Goal: Transaction & Acquisition: Purchase product/service

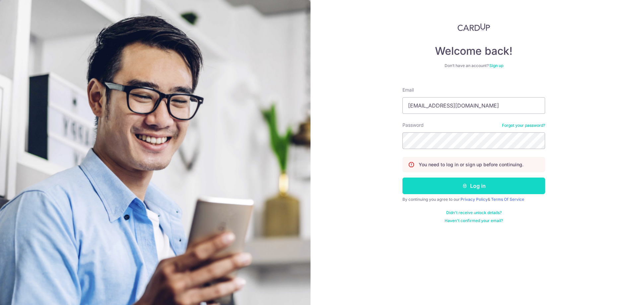
click at [469, 193] on button "Log in" at bounding box center [474, 186] width 143 height 17
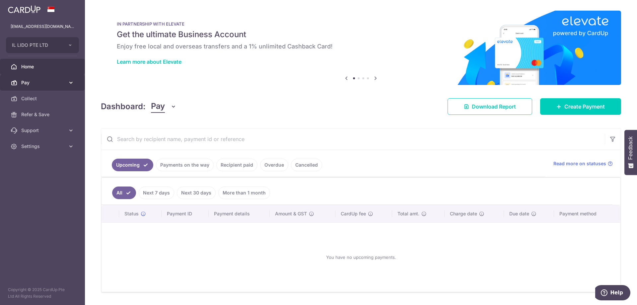
click at [42, 87] on link "Pay" at bounding box center [42, 83] width 85 height 16
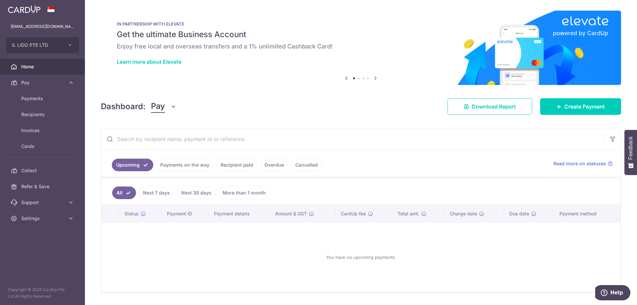
click at [243, 164] on link "Recipient paid" at bounding box center [236, 165] width 41 height 13
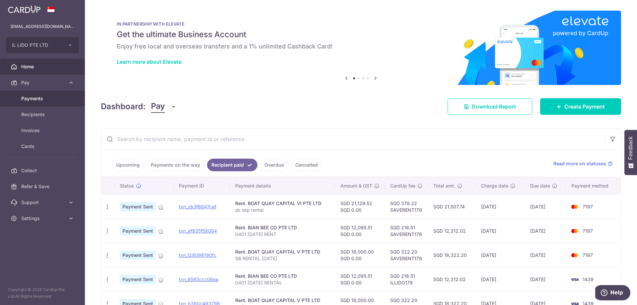
click at [25, 101] on span "Payments" at bounding box center [43, 98] width 44 height 7
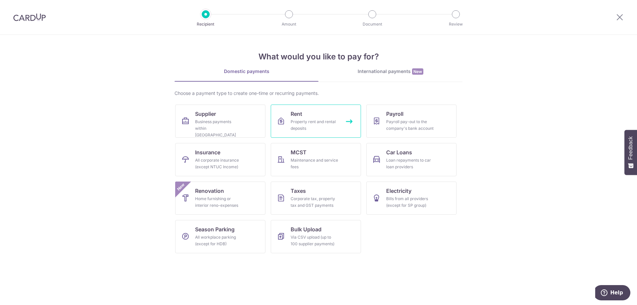
click at [314, 115] on link "Rent Property rent and rental deposits" at bounding box center [316, 121] width 90 height 33
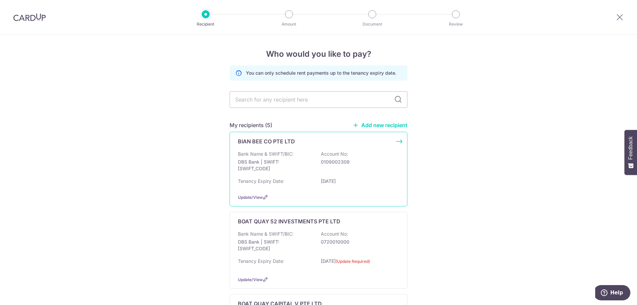
click at [375, 153] on div "Bank Name & SWIFT/BIC: DBS Bank | SWIFT: DBSSSGSGXXX Account No: 0109002308" at bounding box center [318, 163] width 161 height 25
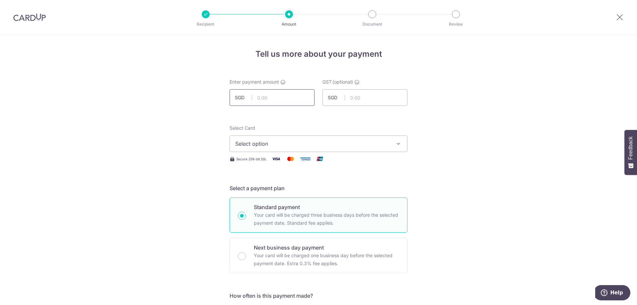
click at [281, 95] on input "text" at bounding box center [272, 97] width 85 height 17
type input "12,095.51"
click at [334, 144] on span "Select option" at bounding box center [312, 144] width 155 height 8
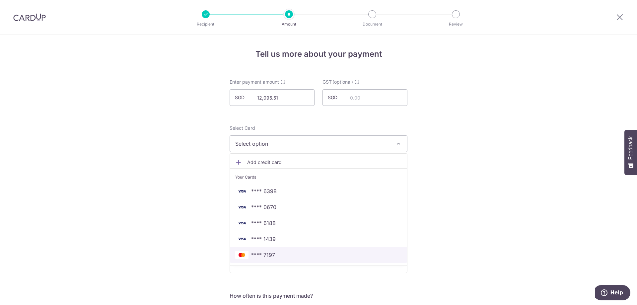
click at [315, 254] on span "**** 7197" at bounding box center [318, 255] width 167 height 8
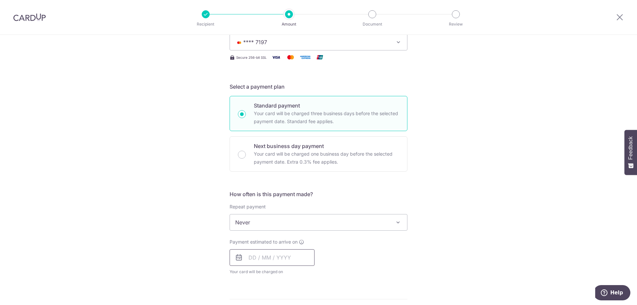
scroll to position [237, 0]
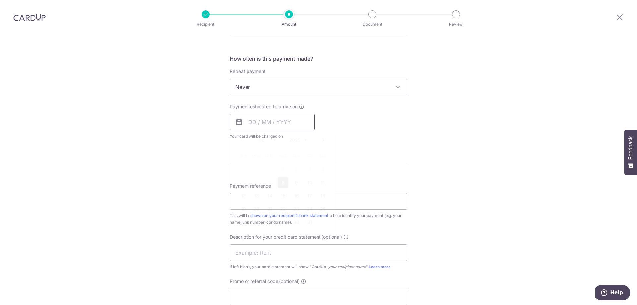
click at [247, 124] on input "text" at bounding box center [272, 122] width 85 height 17
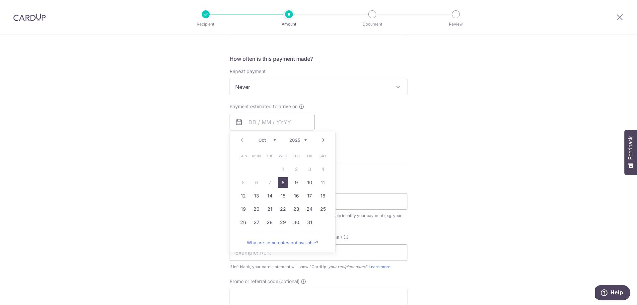
click at [281, 183] on link "8" at bounding box center [283, 182] width 11 height 11
type input "[DATE]"
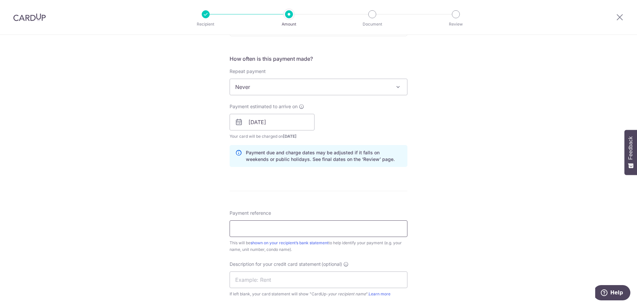
click at [239, 226] on input "Payment reference" at bounding box center [319, 228] width 178 height 17
drag, startPoint x: 296, startPoint y: 230, endPoint x: 234, endPoint y: 231, distance: 61.8
click at [234, 231] on input "0401 OCTOBER RENT" at bounding box center [319, 228] width 178 height 17
type input "0401 OCTOBER RENT"
click at [263, 279] on input "text" at bounding box center [319, 280] width 178 height 17
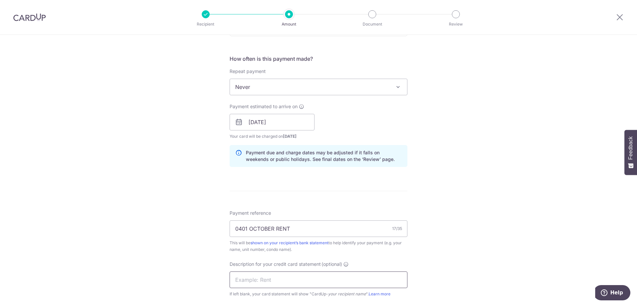
paste input "0401 OCTOBER RE"
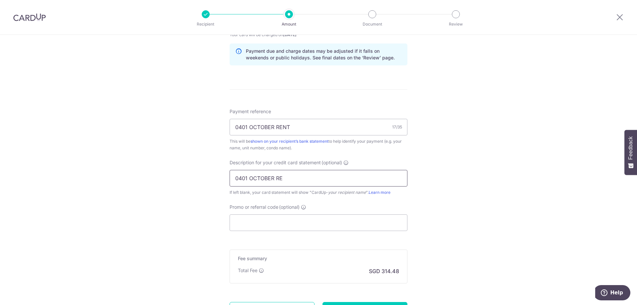
click at [285, 180] on input "0401 OCTOBER RE" at bounding box center [319, 178] width 178 height 17
type input "0401 OCT RENT"
click at [274, 224] on input "Promo or referral code (optional)" at bounding box center [319, 222] width 178 height 17
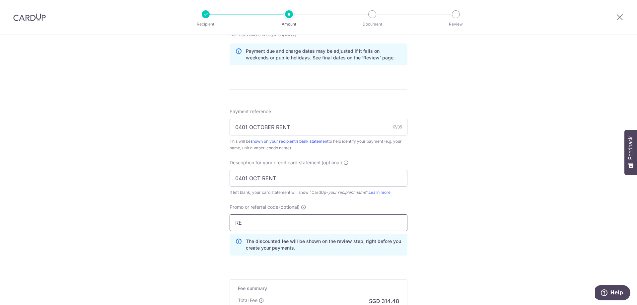
type input "R"
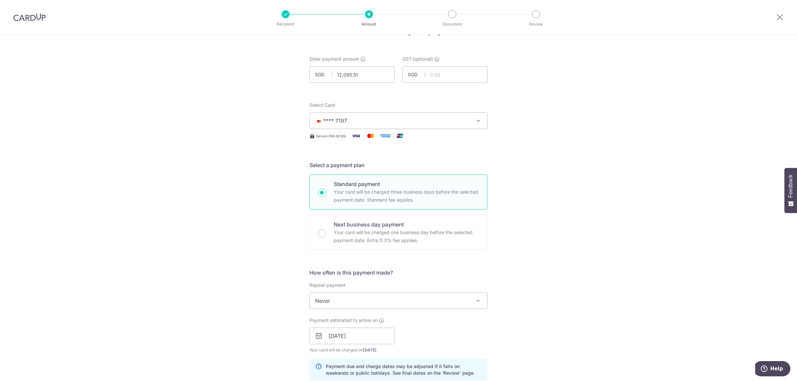
scroll to position [0, 0]
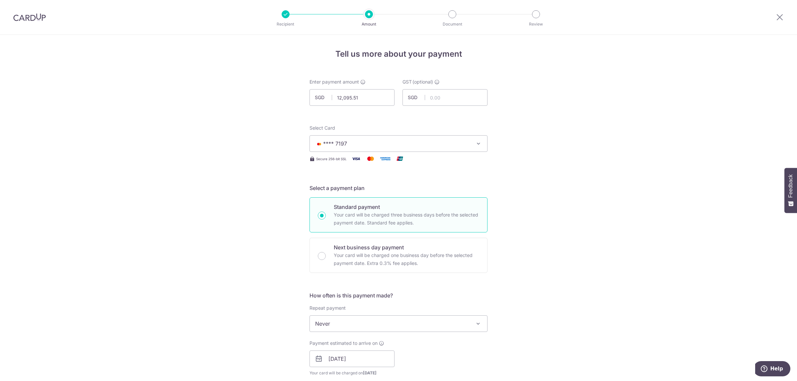
type input "SAVERENT179"
click at [593, 267] on div "Tell us more about your payment Enter payment amount SGD 12,095.51 12095.51 GST…" at bounding box center [398, 386] width 797 height 702
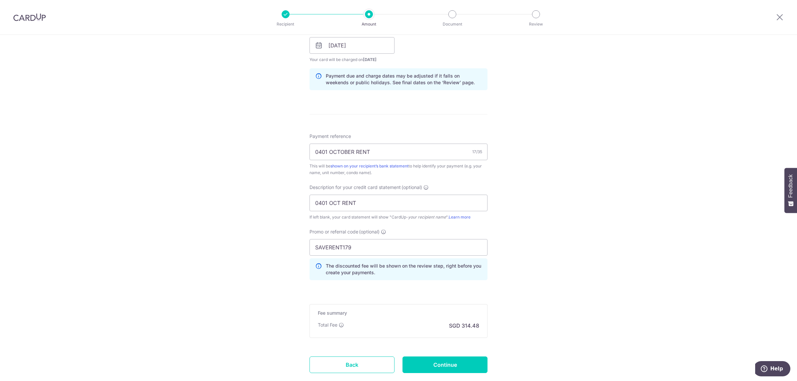
scroll to position [349, 0]
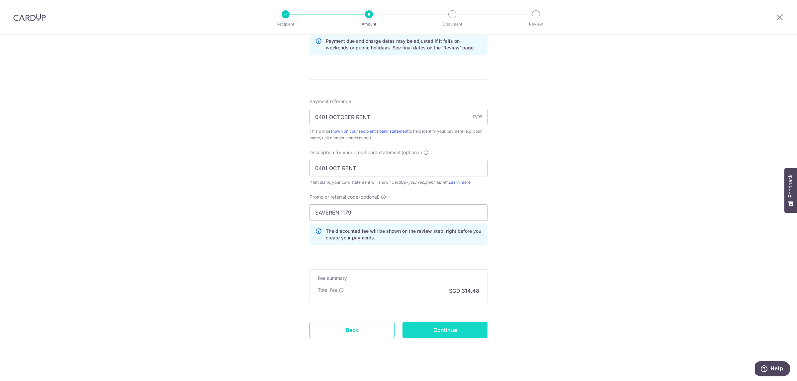
click at [456, 305] on input "Continue" at bounding box center [444, 330] width 85 height 17
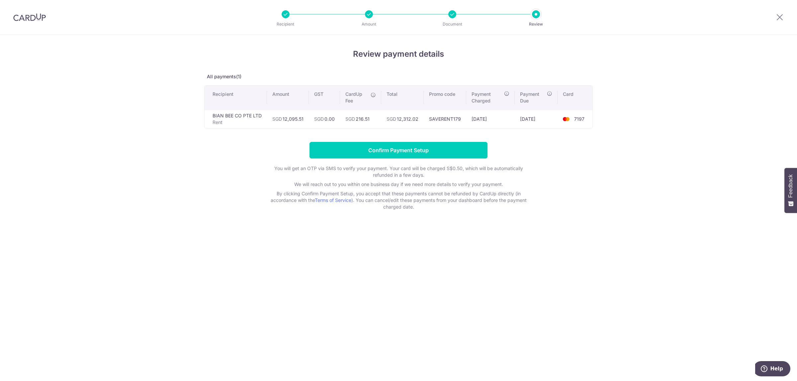
click at [626, 265] on div "Review payment details All payments(1) Recipient Amount GST CardUp Fee Total Pr…" at bounding box center [398, 208] width 797 height 347
